Goal: Check status: Check status

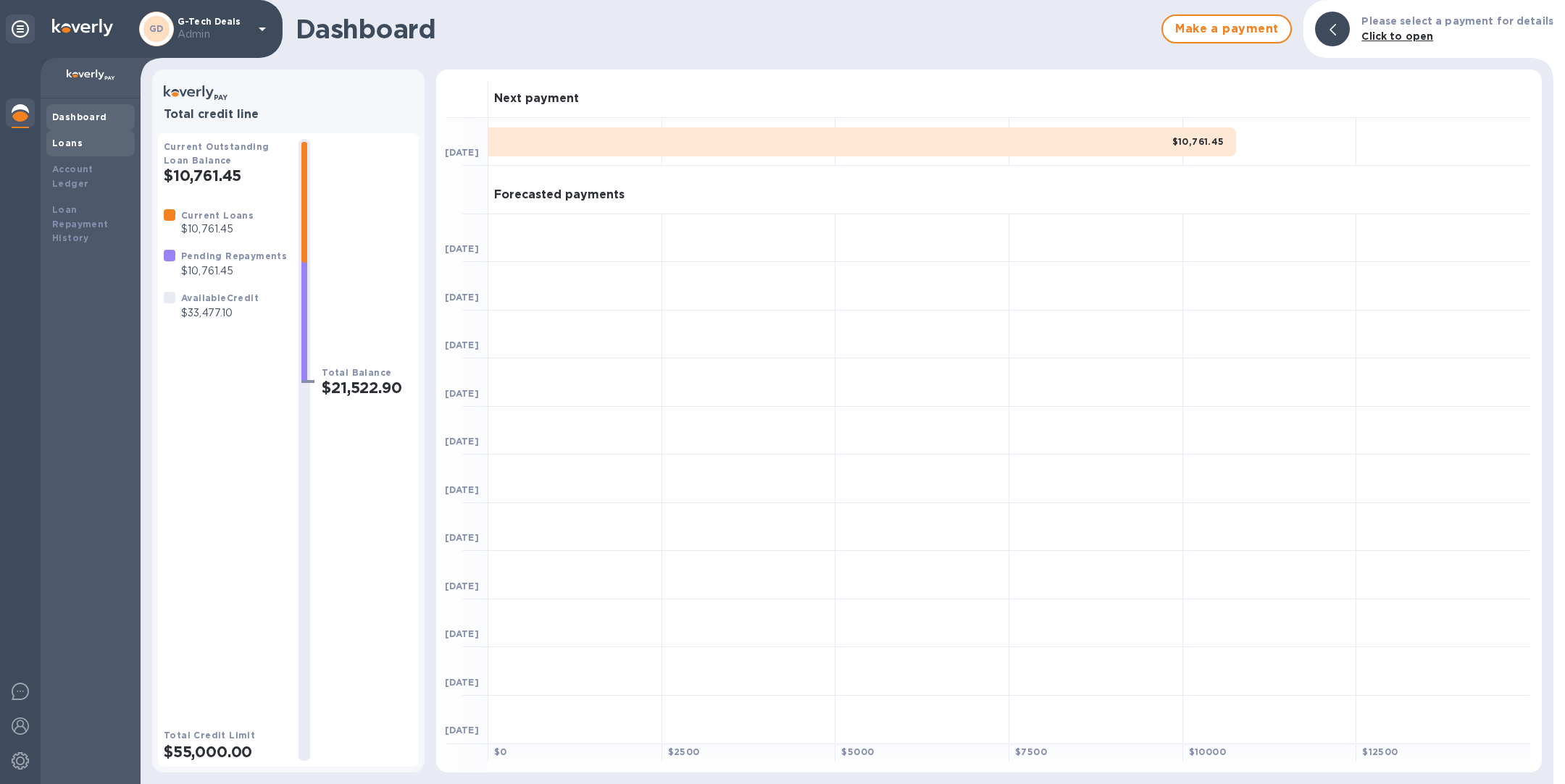
click at [91, 139] on div "Loans" at bounding box center [90, 143] width 77 height 15
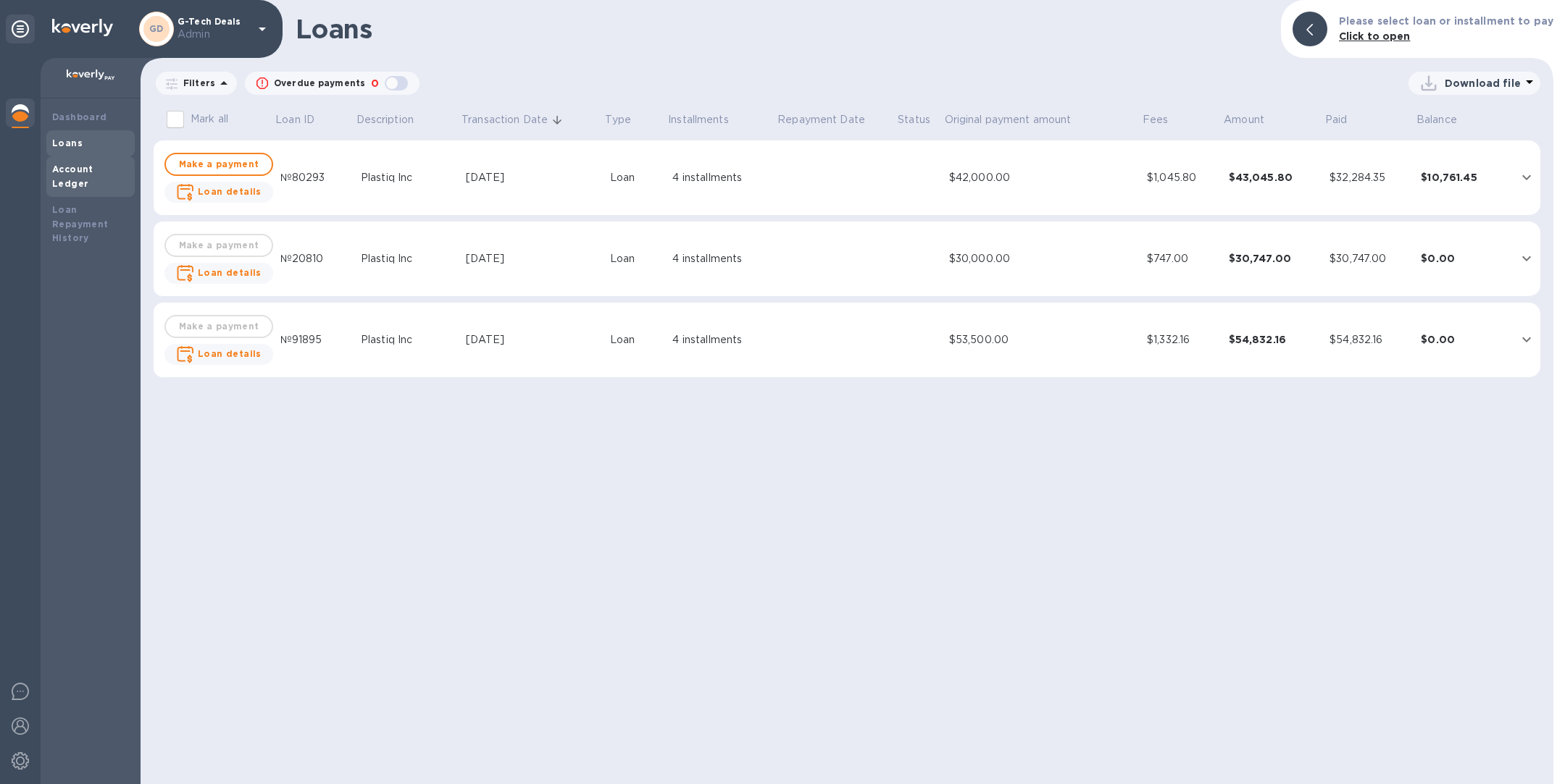
click at [94, 164] on b "Account Ledger" at bounding box center [72, 176] width 41 height 25
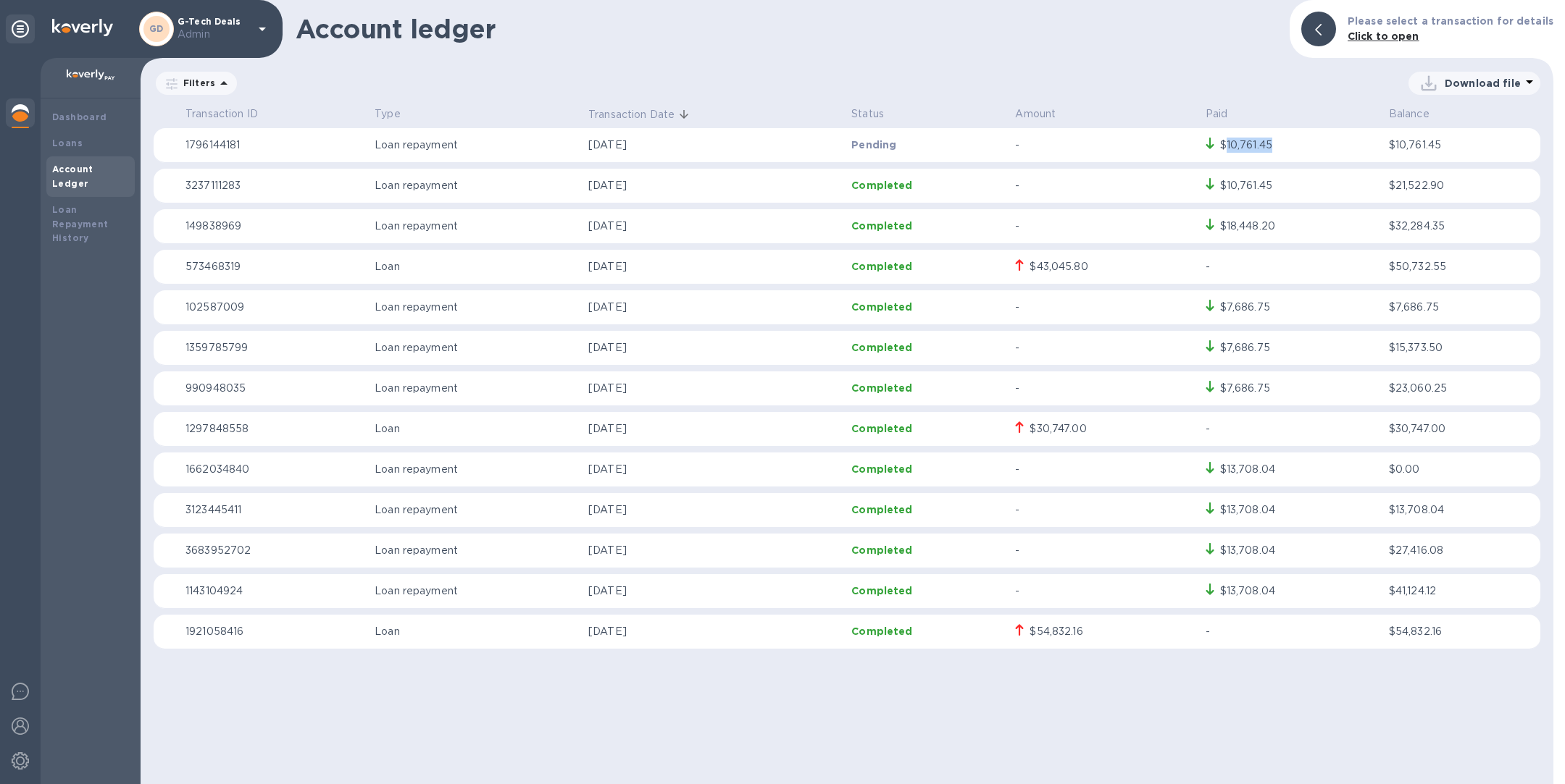
copy div "10,761.45"
drag, startPoint x: 1226, startPoint y: 145, endPoint x: 1277, endPoint y: 145, distance: 51.0
click at [1277, 145] on div "$10,761.45" at bounding box center [1292, 146] width 172 height 16
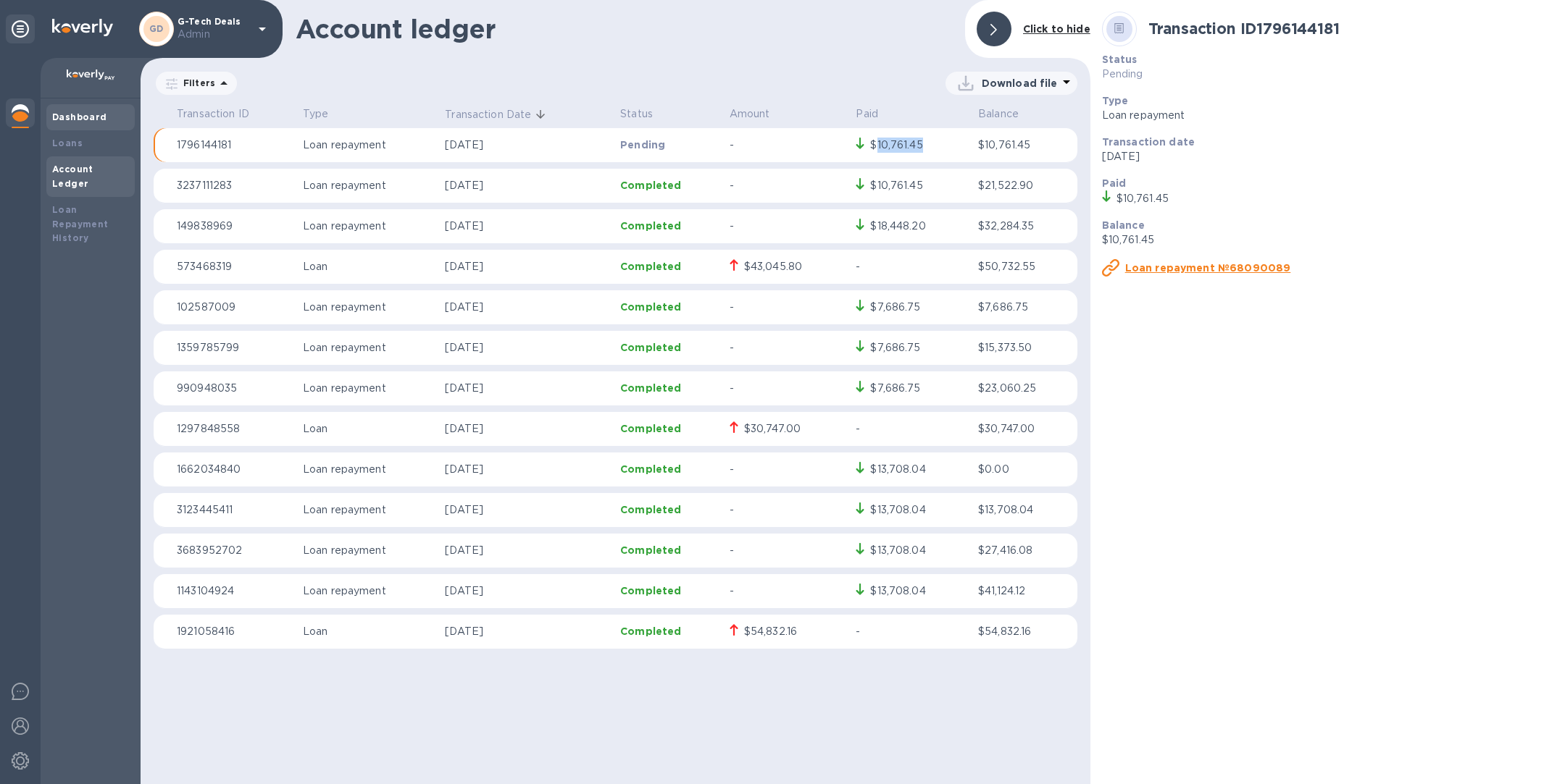
click at [71, 125] on div "Dashboard" at bounding box center [90, 117] width 88 height 26
